Goal: Task Accomplishment & Management: Manage account settings

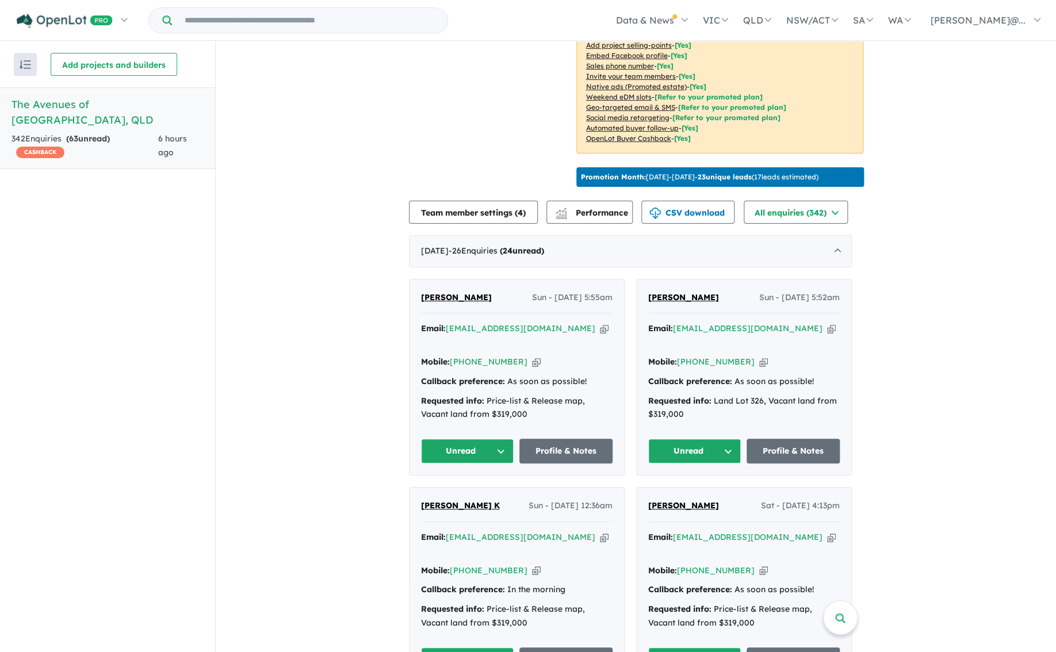
scroll to position [278, 0]
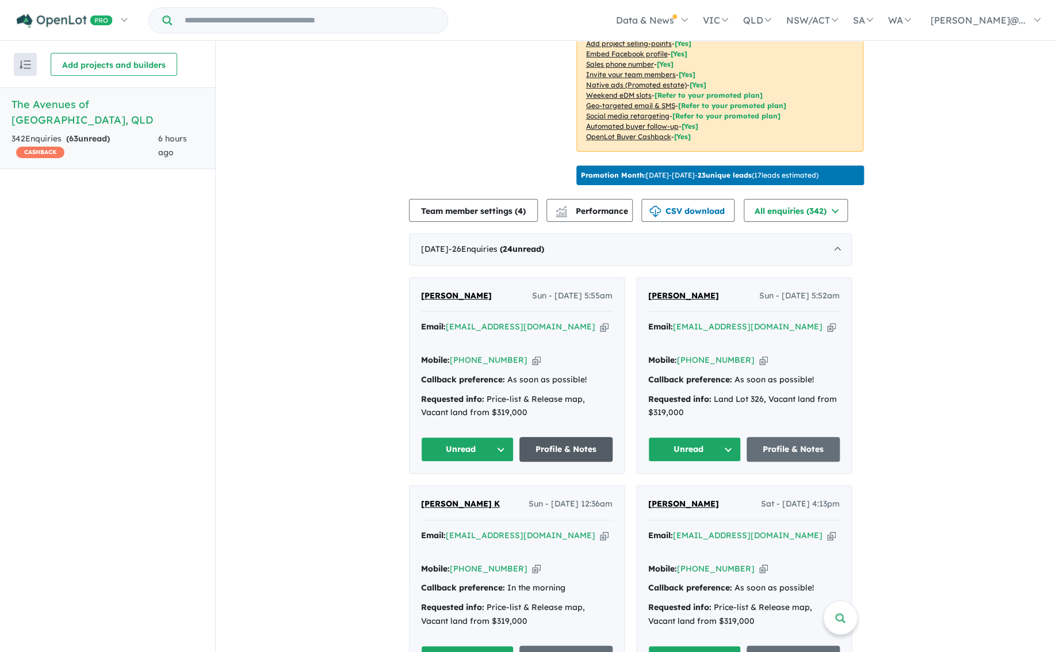
click at [568, 459] on link "Profile & Notes" at bounding box center [565, 449] width 93 height 25
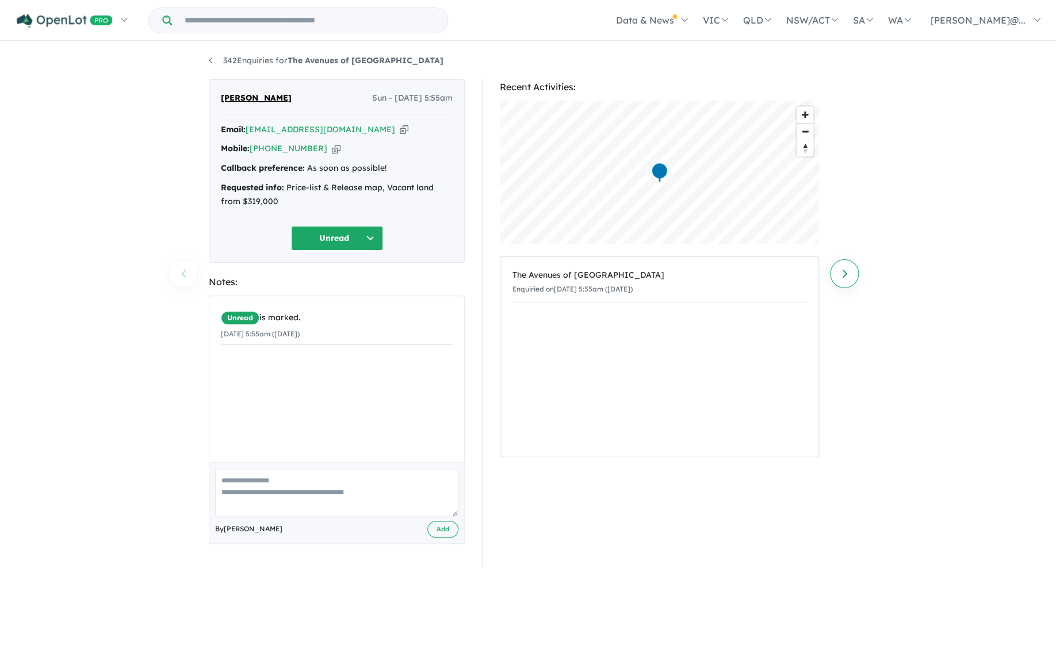
click at [845, 271] on link "Next enquiry" at bounding box center [844, 273] width 29 height 29
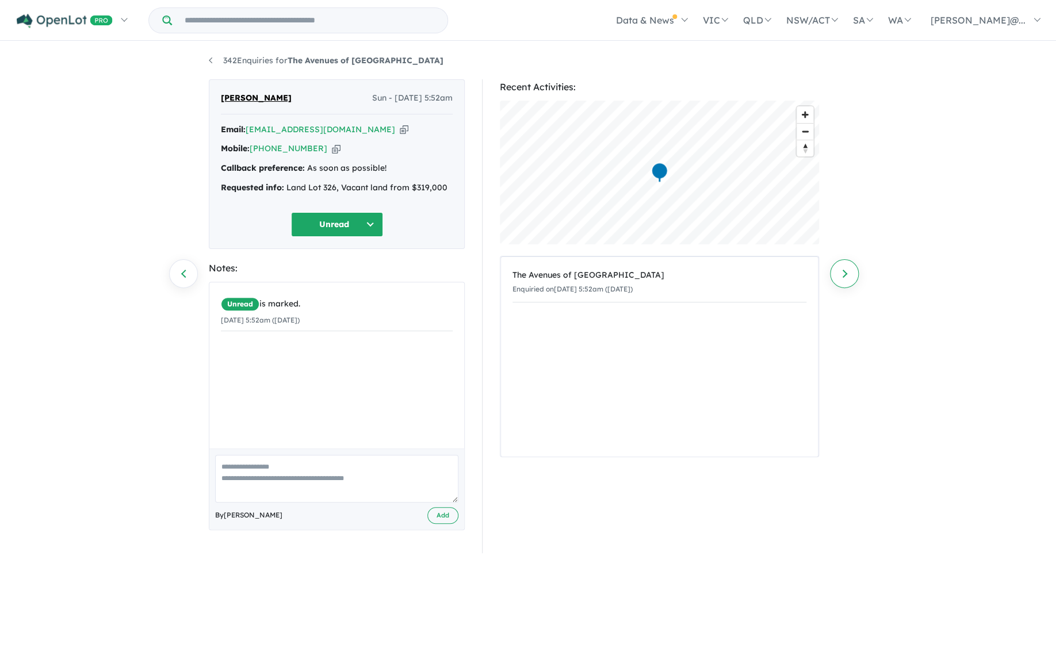
click at [845, 270] on link "Next enquiry" at bounding box center [844, 273] width 29 height 29
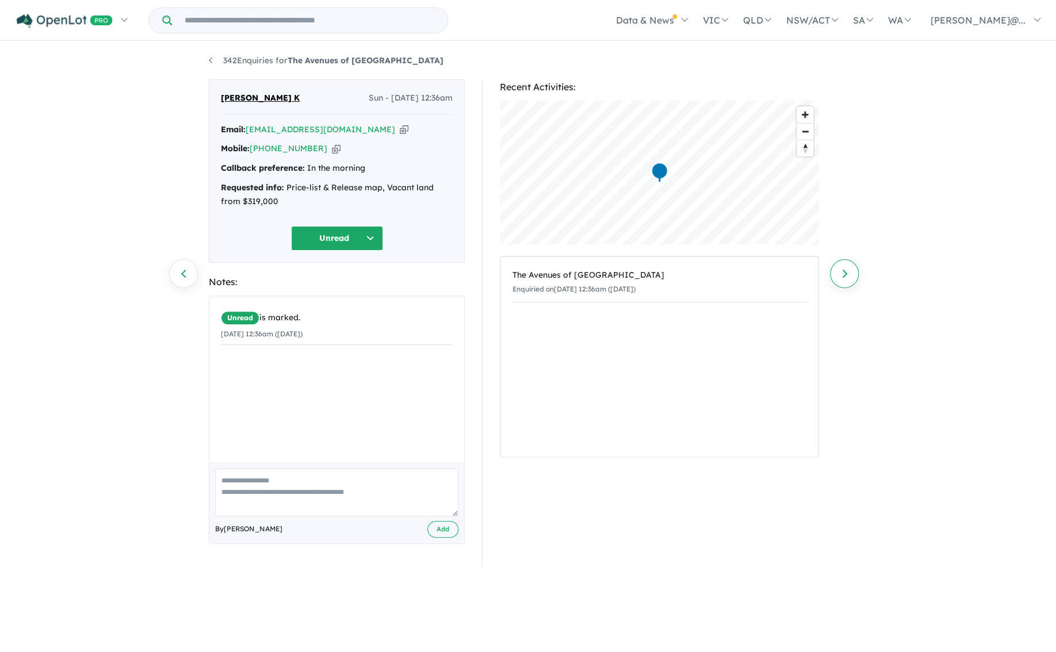
click at [843, 269] on link "Next enquiry" at bounding box center [844, 273] width 29 height 29
click at [842, 271] on link "Next enquiry" at bounding box center [844, 273] width 29 height 29
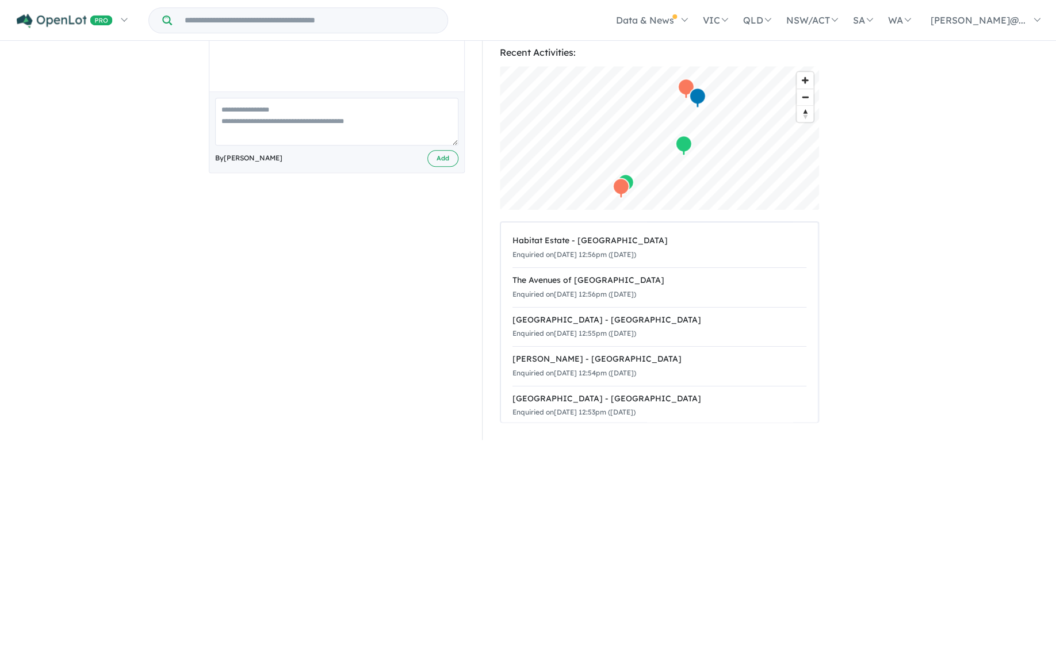
scroll to position [373, 0]
